Goal: Complete application form

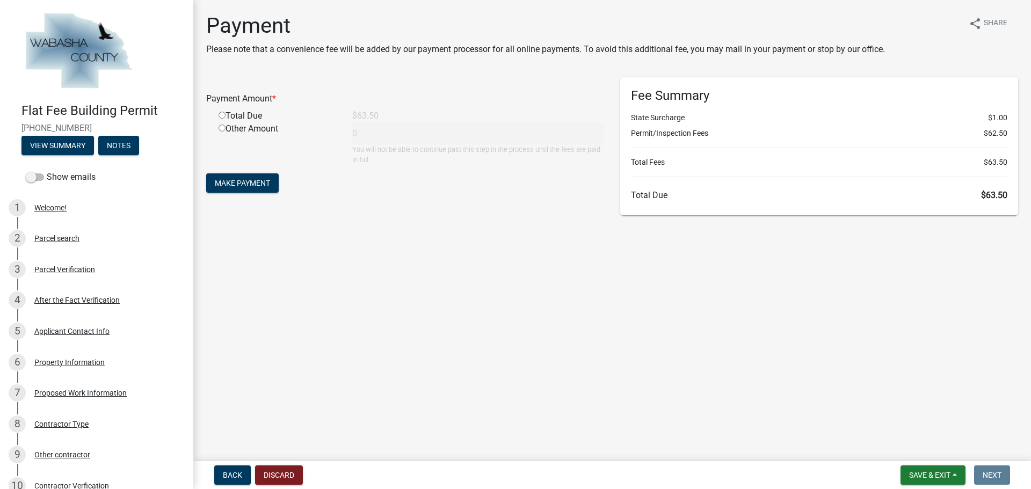
click at [225, 117] on input "radio" at bounding box center [222, 115] width 7 height 7
radio input "true"
type input "63.5"
click at [244, 185] on span "Make Payment" at bounding box center [242, 183] width 55 height 9
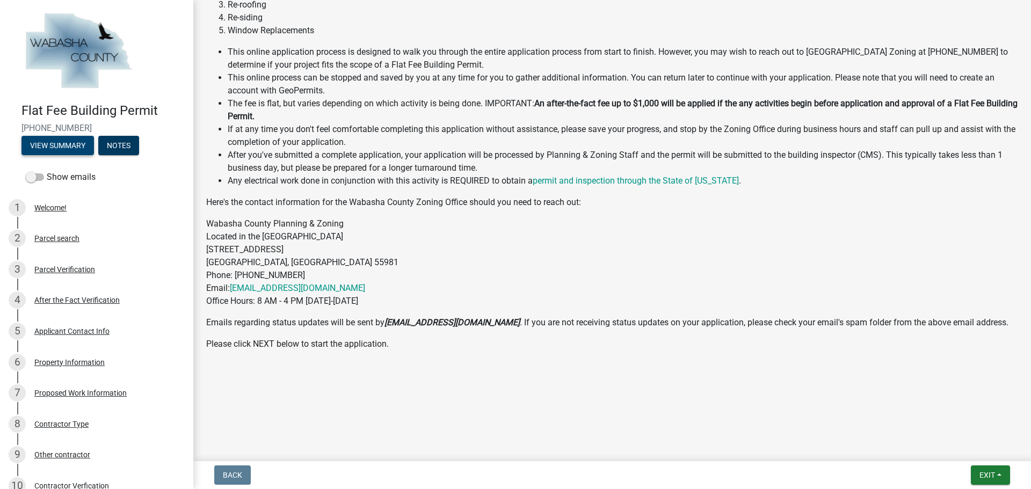
click at [66, 151] on button "View Summary" at bounding box center [57, 145] width 73 height 19
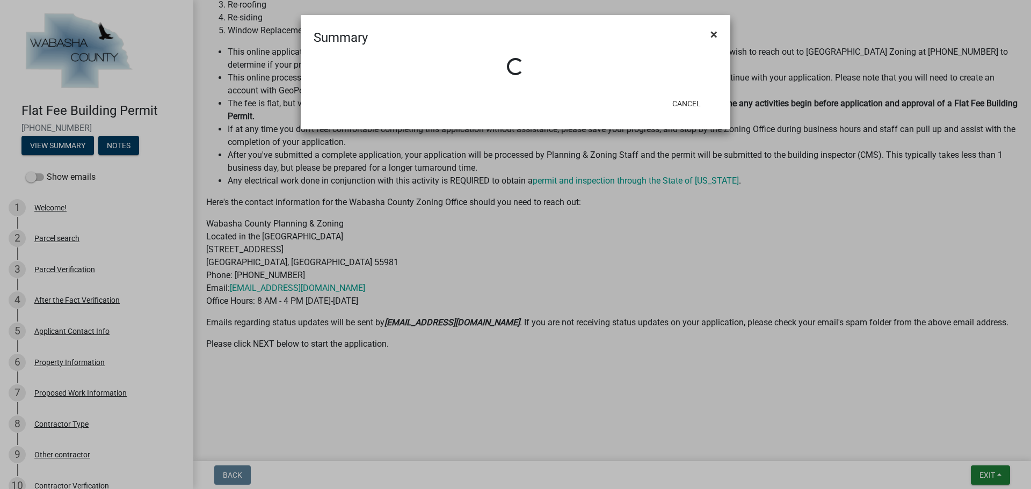
click at [714, 33] on span "×" at bounding box center [714, 34] width 7 height 15
